Goal: Navigation & Orientation: Find specific page/section

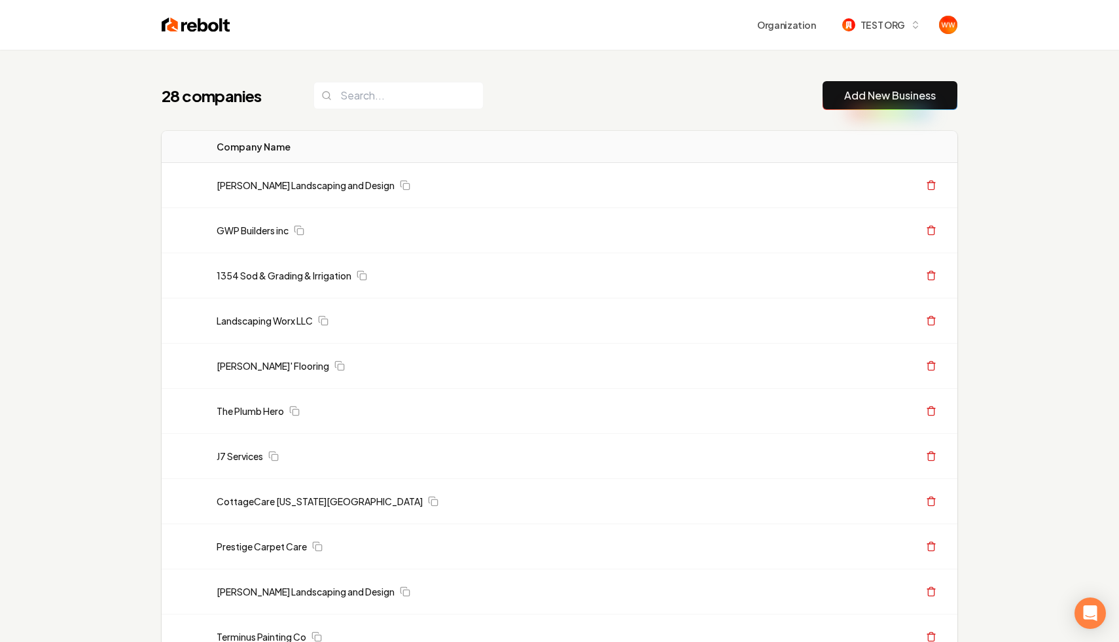
click at [888, 11] on div "Organization TEST ORG" at bounding box center [560, 25] width 838 height 50
click at [865, 23] on span "TEST ORG" at bounding box center [883, 25] width 45 height 14
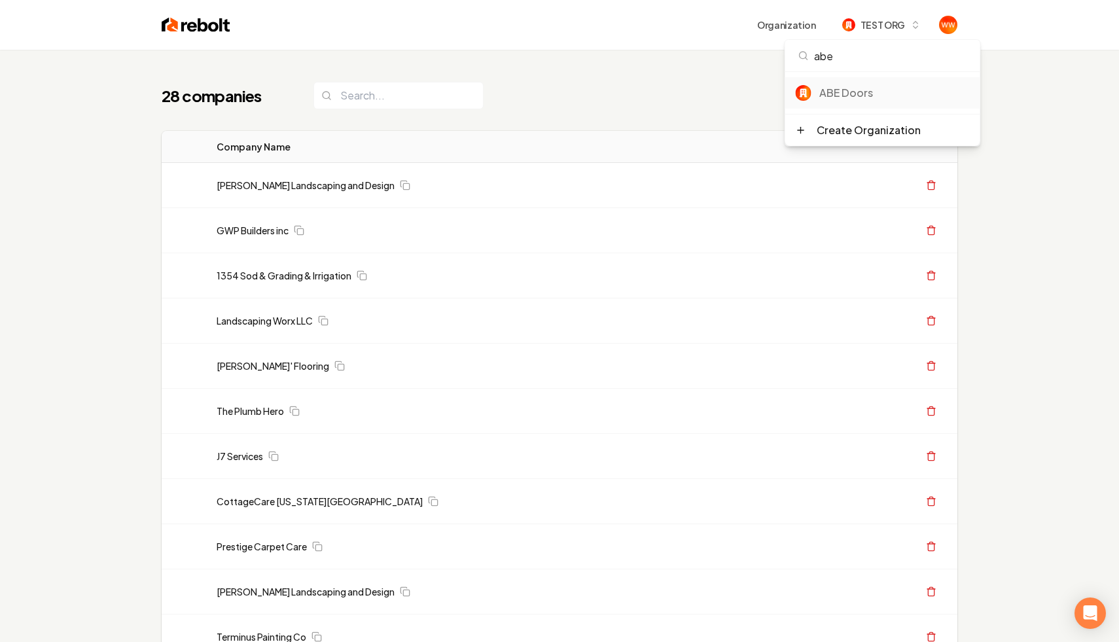
type input "abe"
click at [874, 81] on div "ABE Doors" at bounding box center [882, 92] width 195 height 31
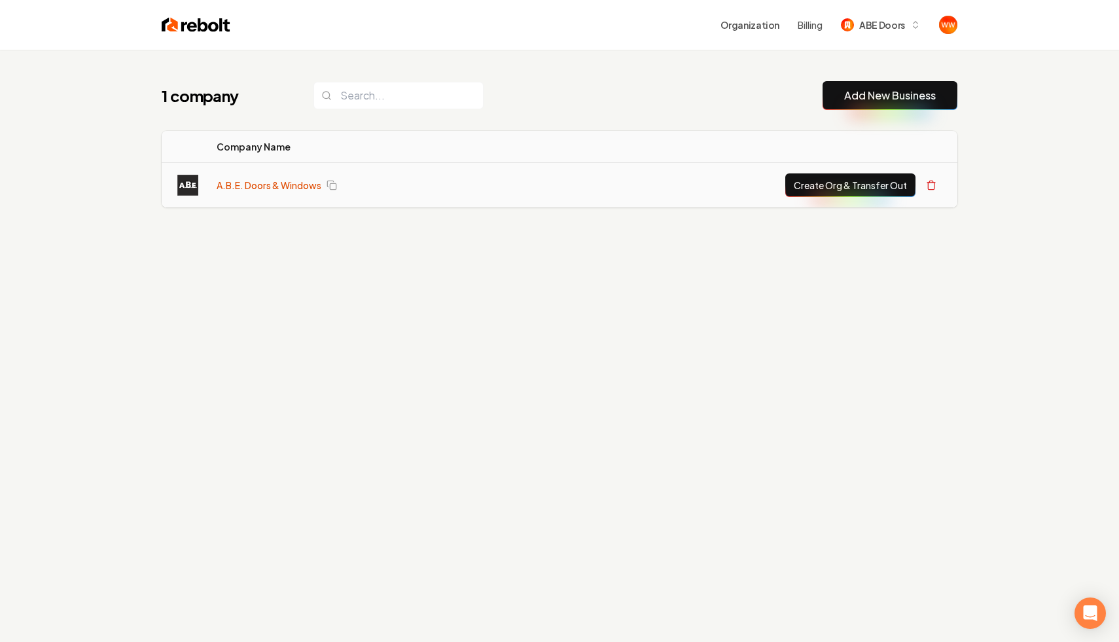
click at [274, 190] on link "A.B.E. Doors & Windows" at bounding box center [269, 185] width 105 height 13
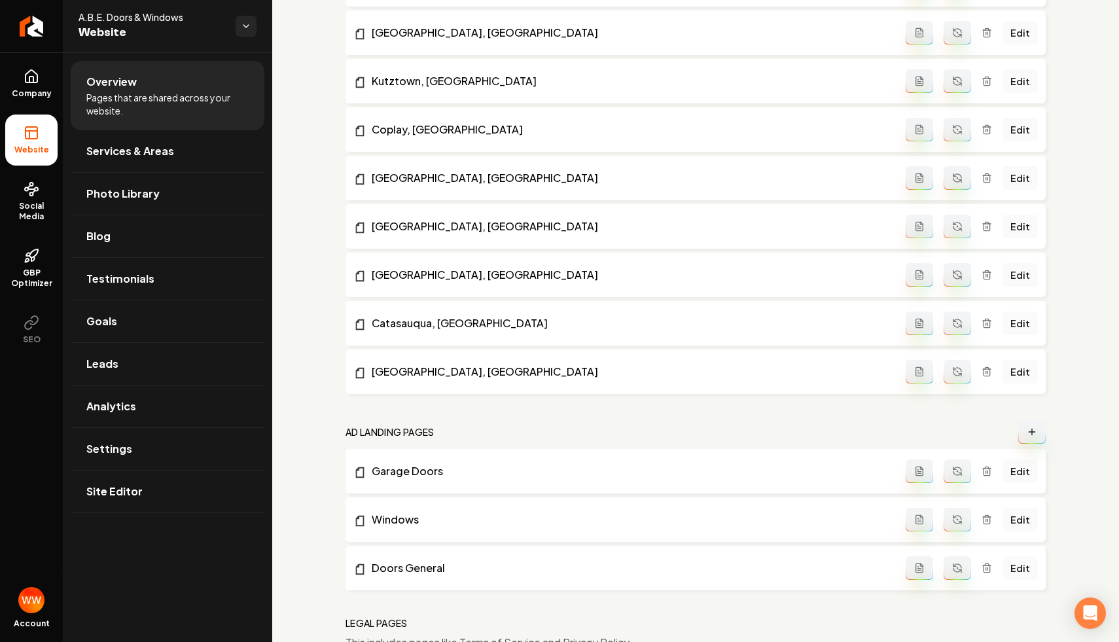
scroll to position [1706, 0]
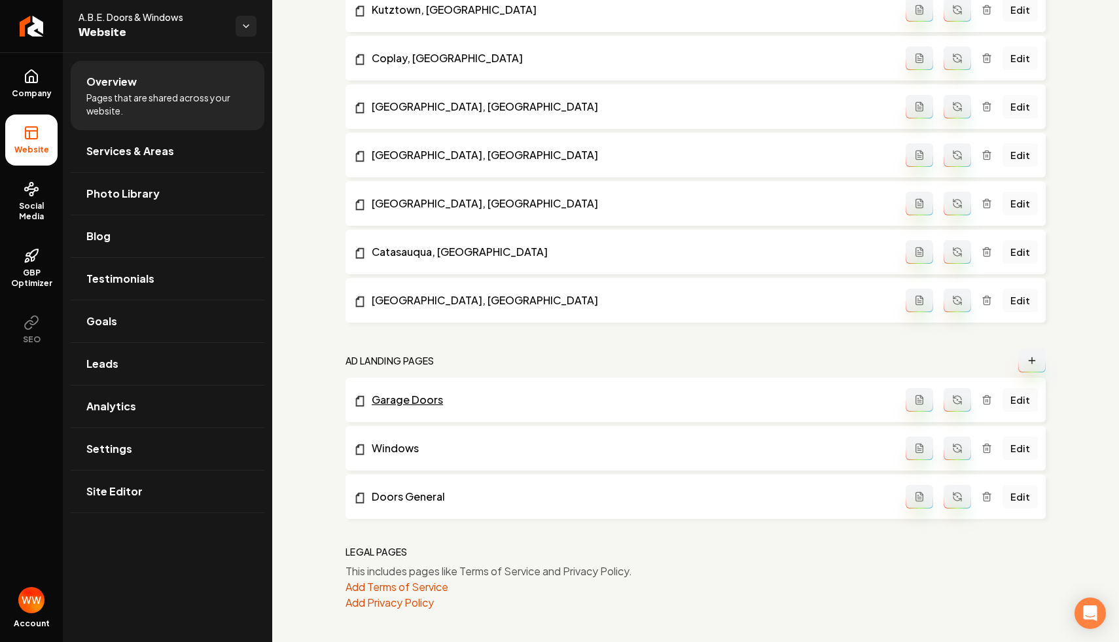
click at [400, 401] on link "Garage Doors" at bounding box center [629, 400] width 552 height 16
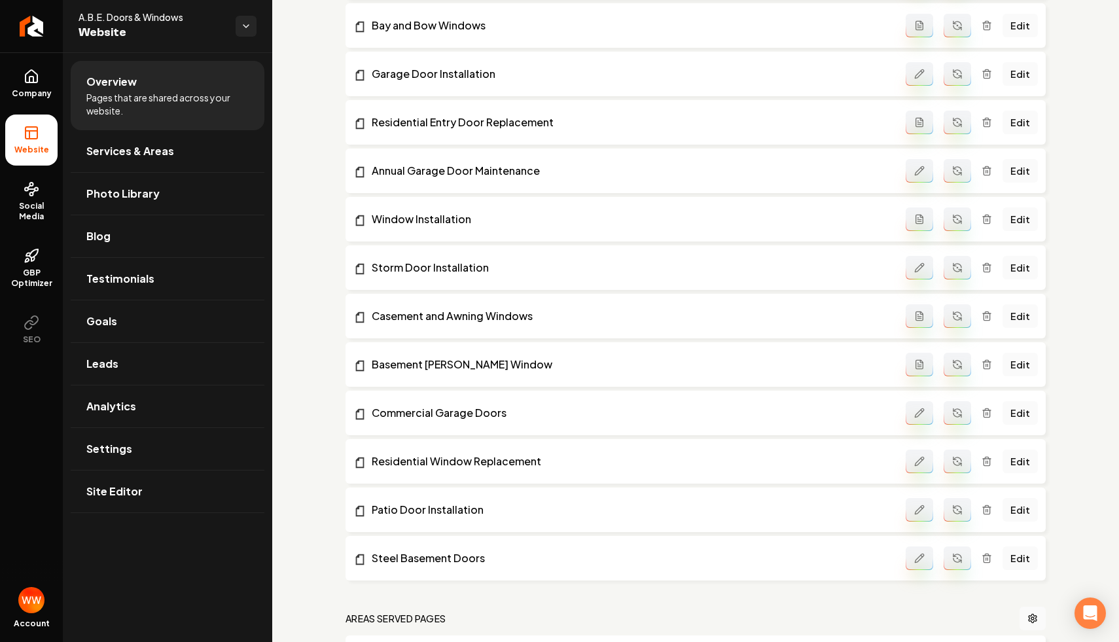
scroll to position [536, 0]
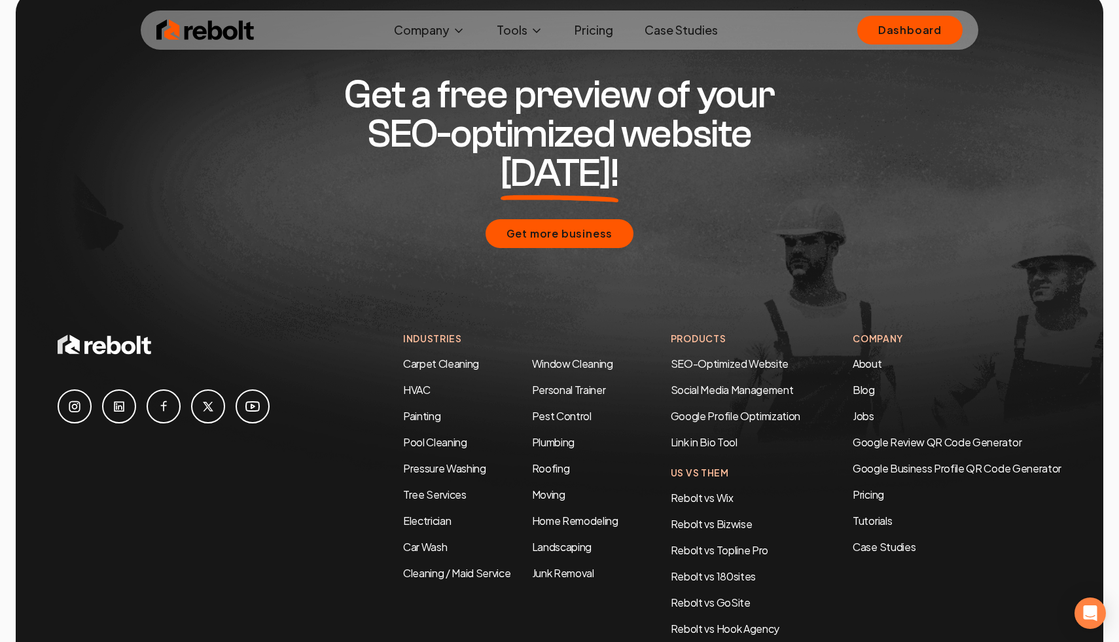
scroll to position [6244, 0]
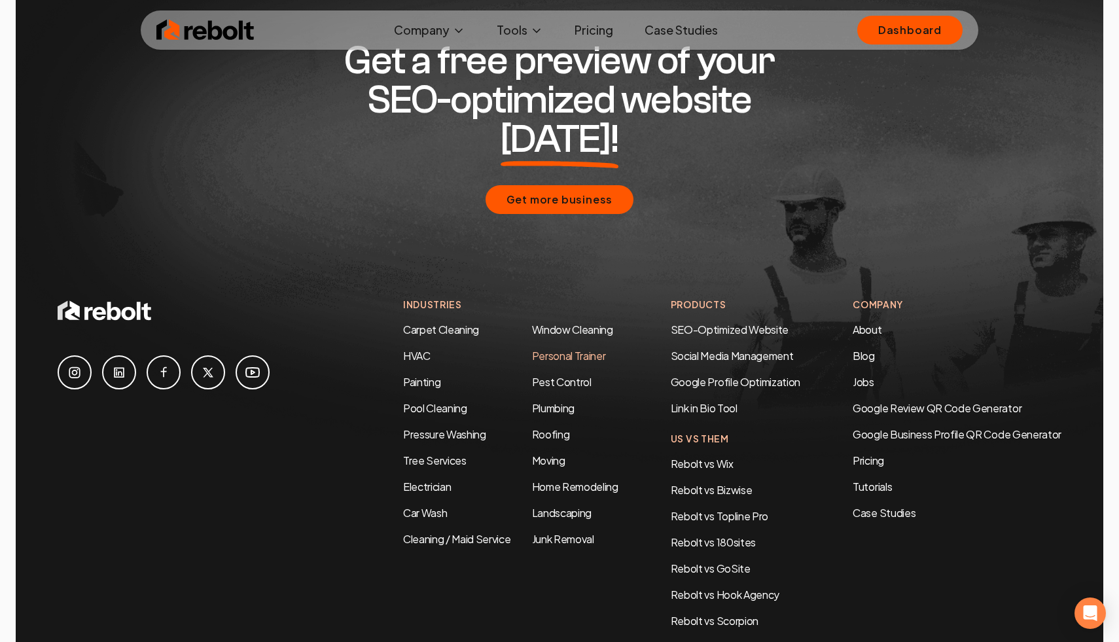
click at [547, 349] on link "Personal Trainer" at bounding box center [569, 356] width 74 height 14
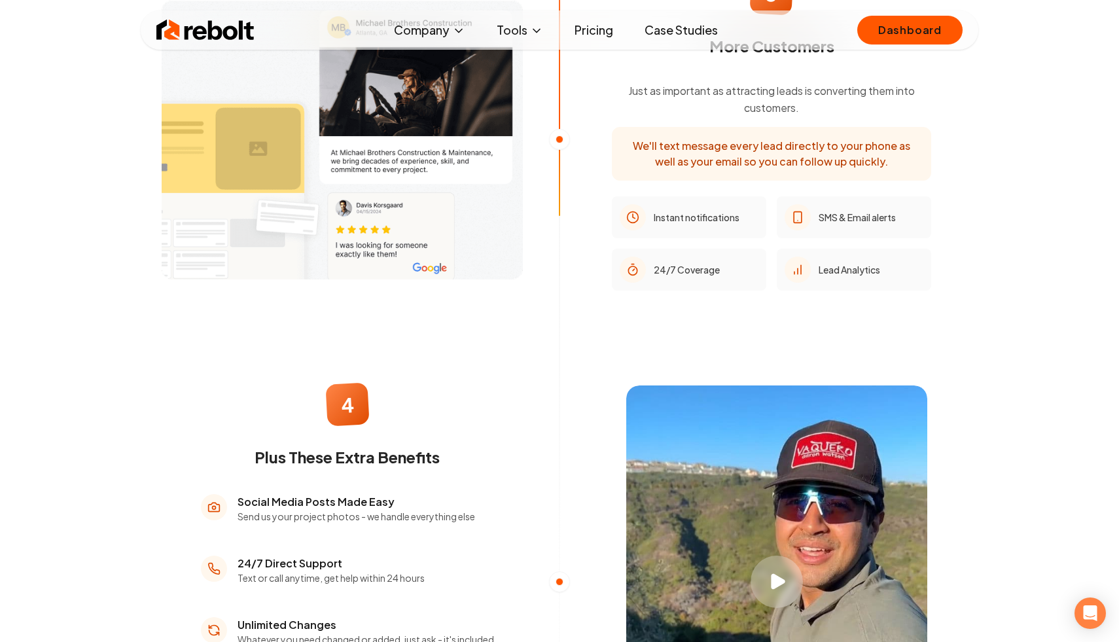
scroll to position [1494, 0]
